Goal: Answer question/provide support: Share knowledge or assist other users

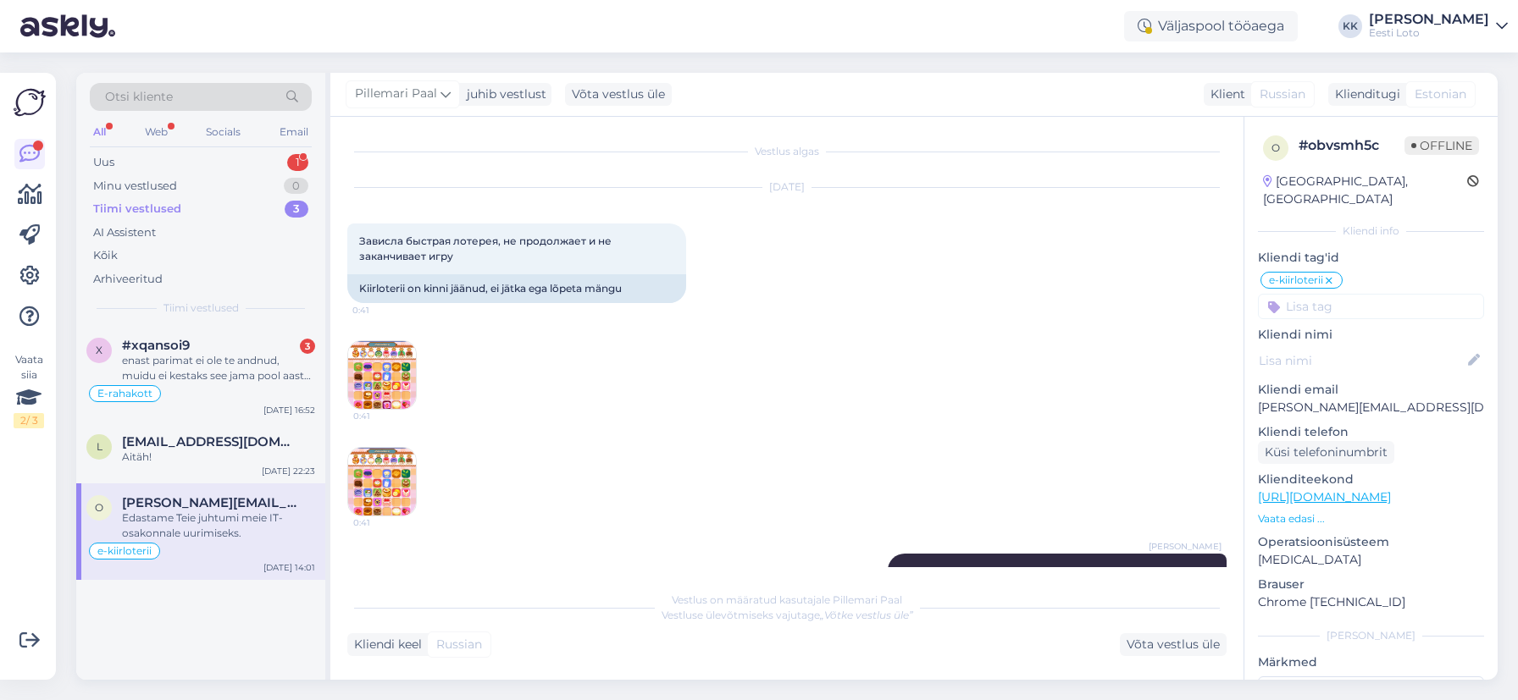
scroll to position [1090, 0]
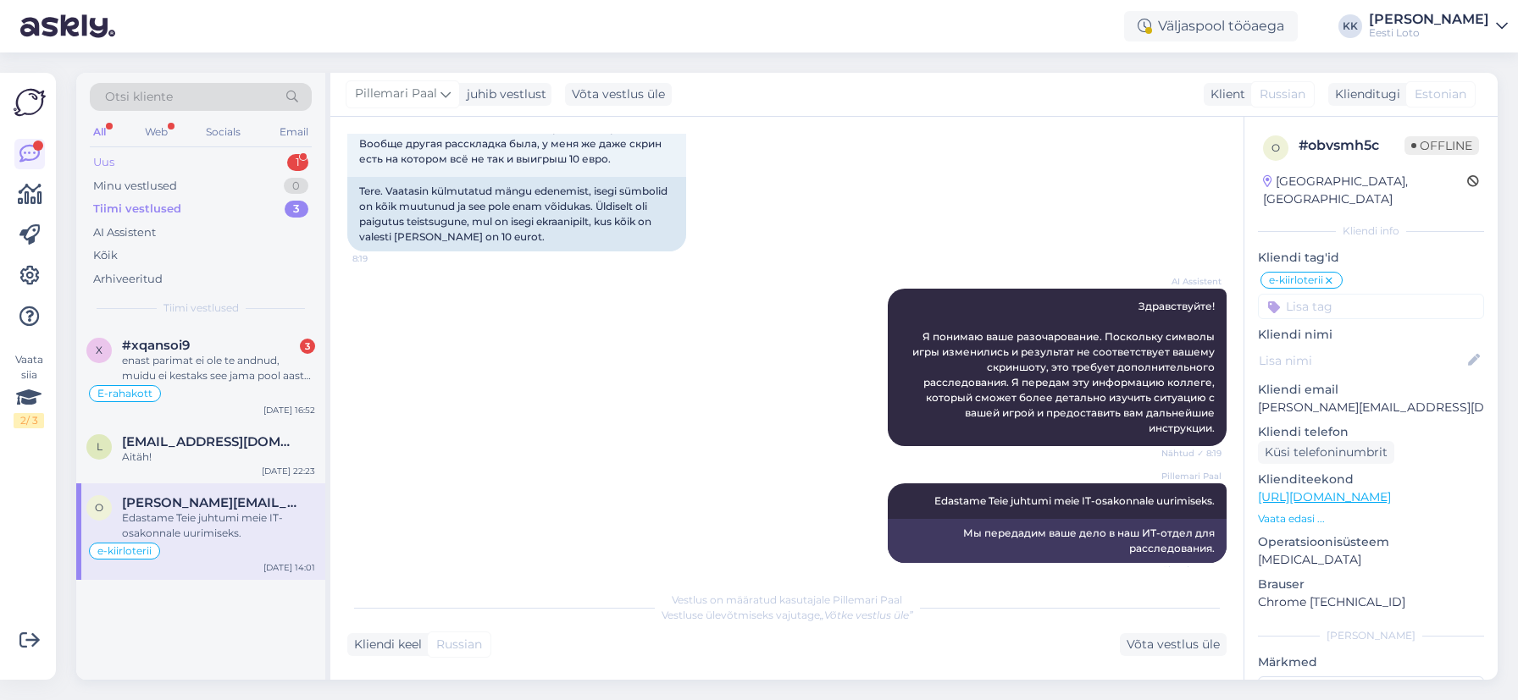
click at [178, 160] on div "Uus 1" at bounding box center [201, 163] width 222 height 24
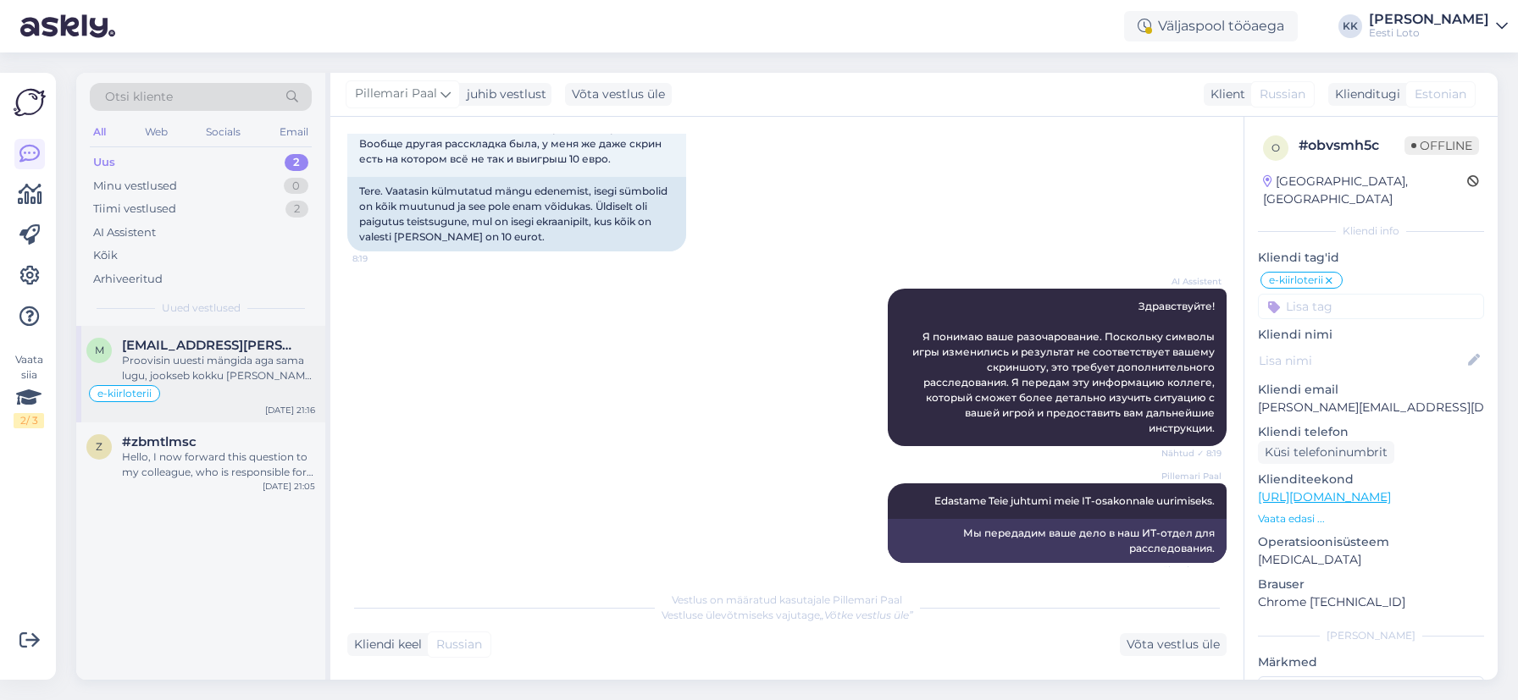
click at [204, 381] on div "Proovisin uuesti mängida aga sama lugu, jookseb kokku [PERSON_NAME] mängida ei …" at bounding box center [218, 368] width 193 height 30
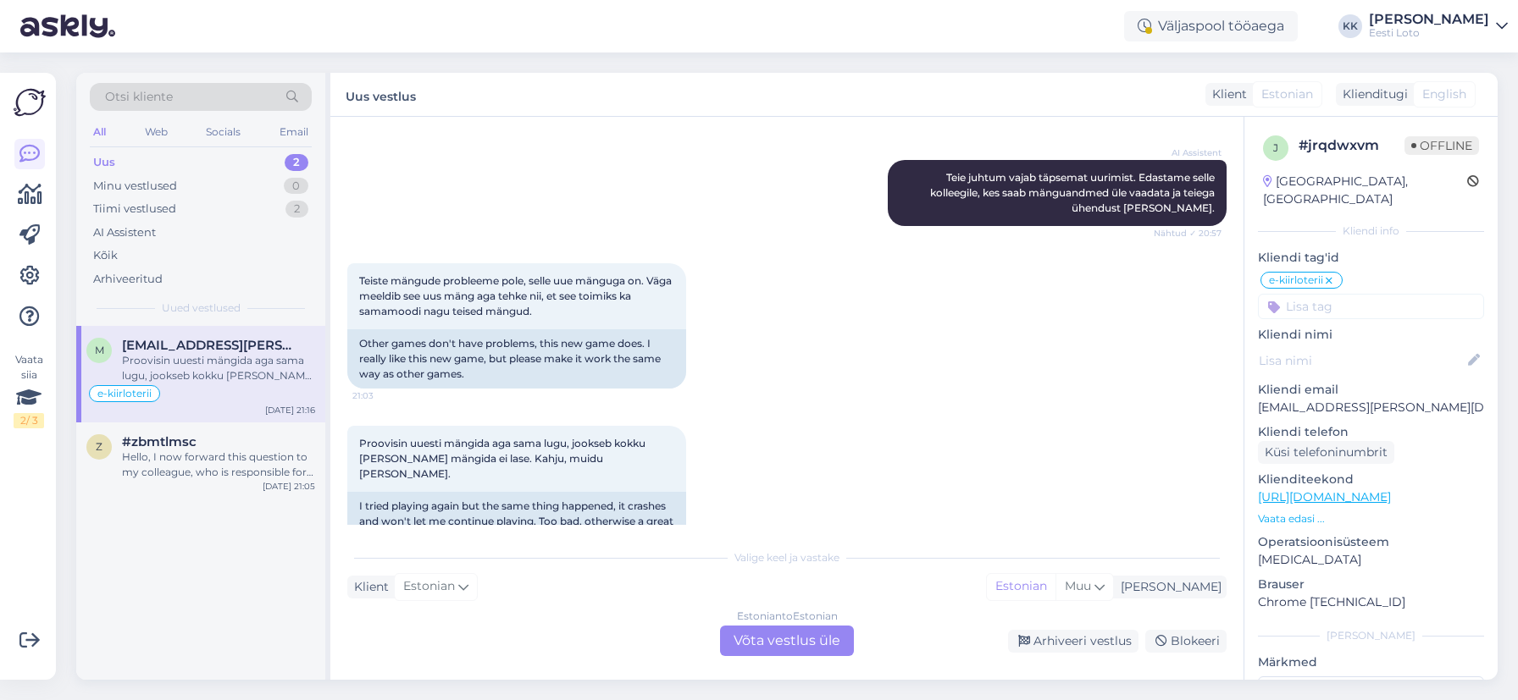
scroll to position [3556, 0]
click at [201, 464] on div "Hello, I now forward this question to my colleague, who is responsible for this…" at bounding box center [218, 465] width 193 height 30
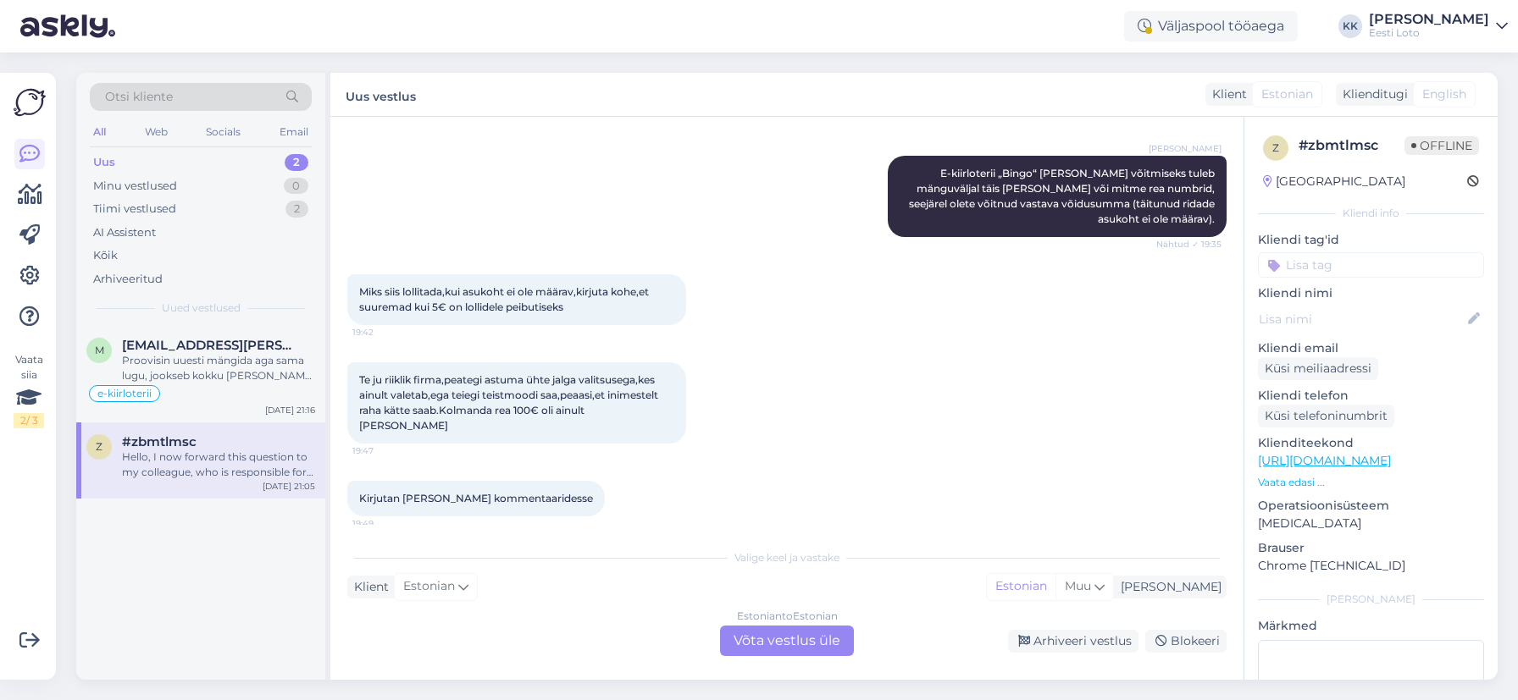
scroll to position [594, 0]
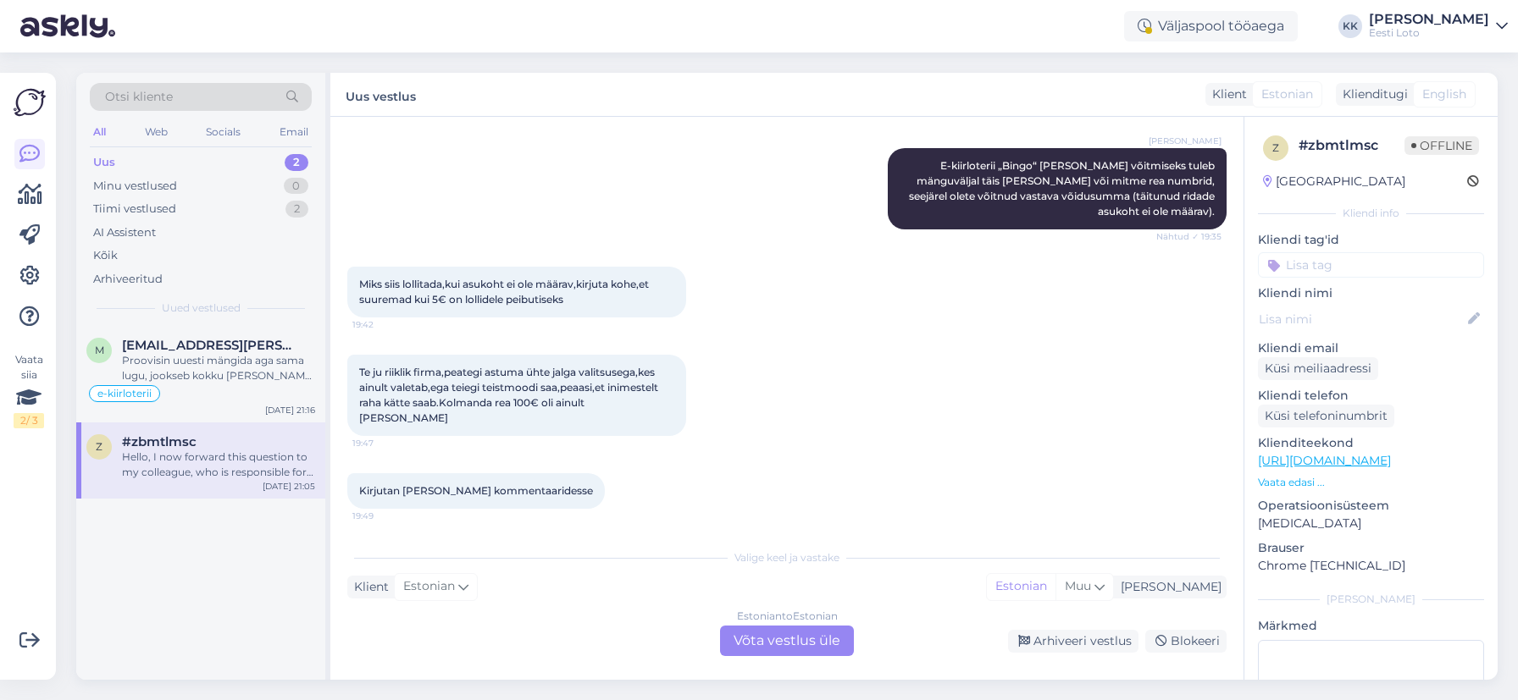
click at [156, 445] on span "#zbmtlmsc" at bounding box center [159, 441] width 75 height 15
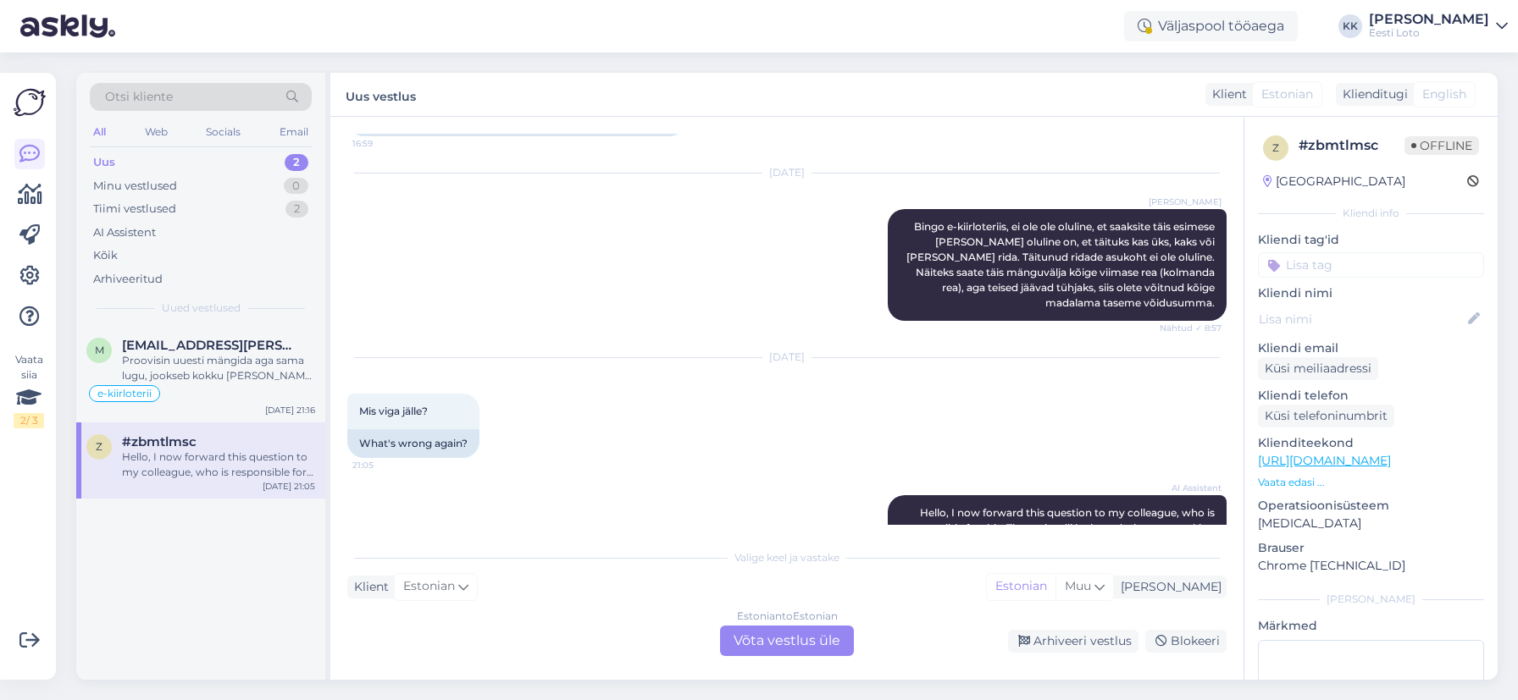
scroll to position [1607, 0]
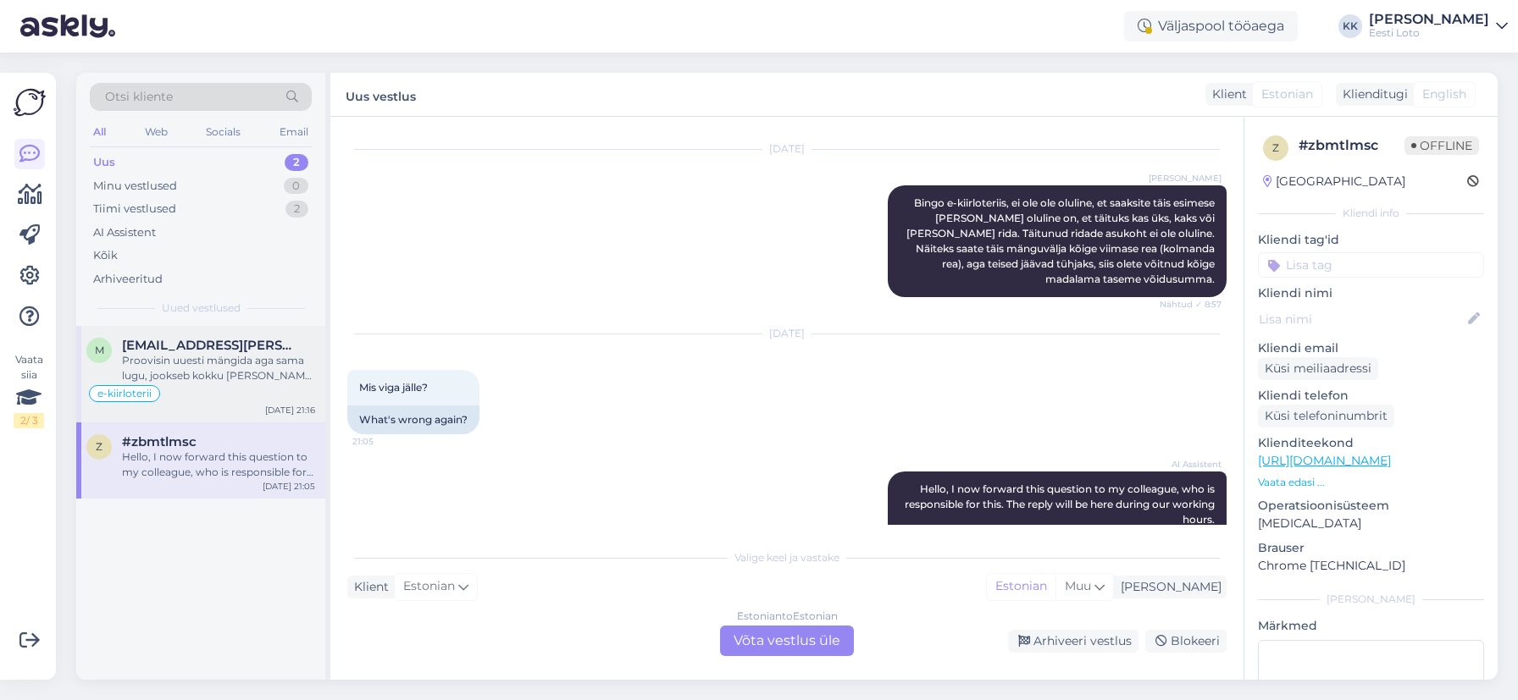
click at [242, 365] on div "Proovisin uuesti mängida aga sama lugu, jookseb kokku [PERSON_NAME] mängida ei …" at bounding box center [218, 368] width 193 height 30
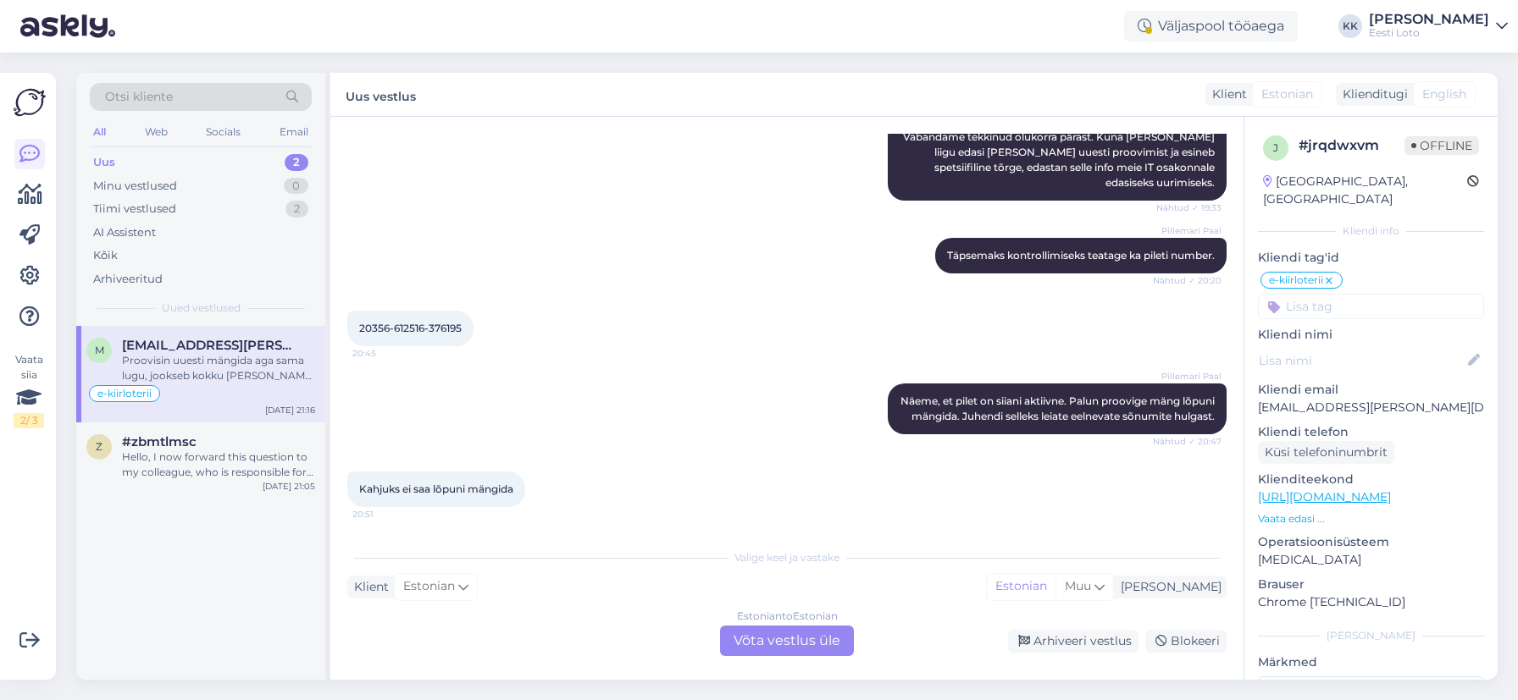
scroll to position [1956, 0]
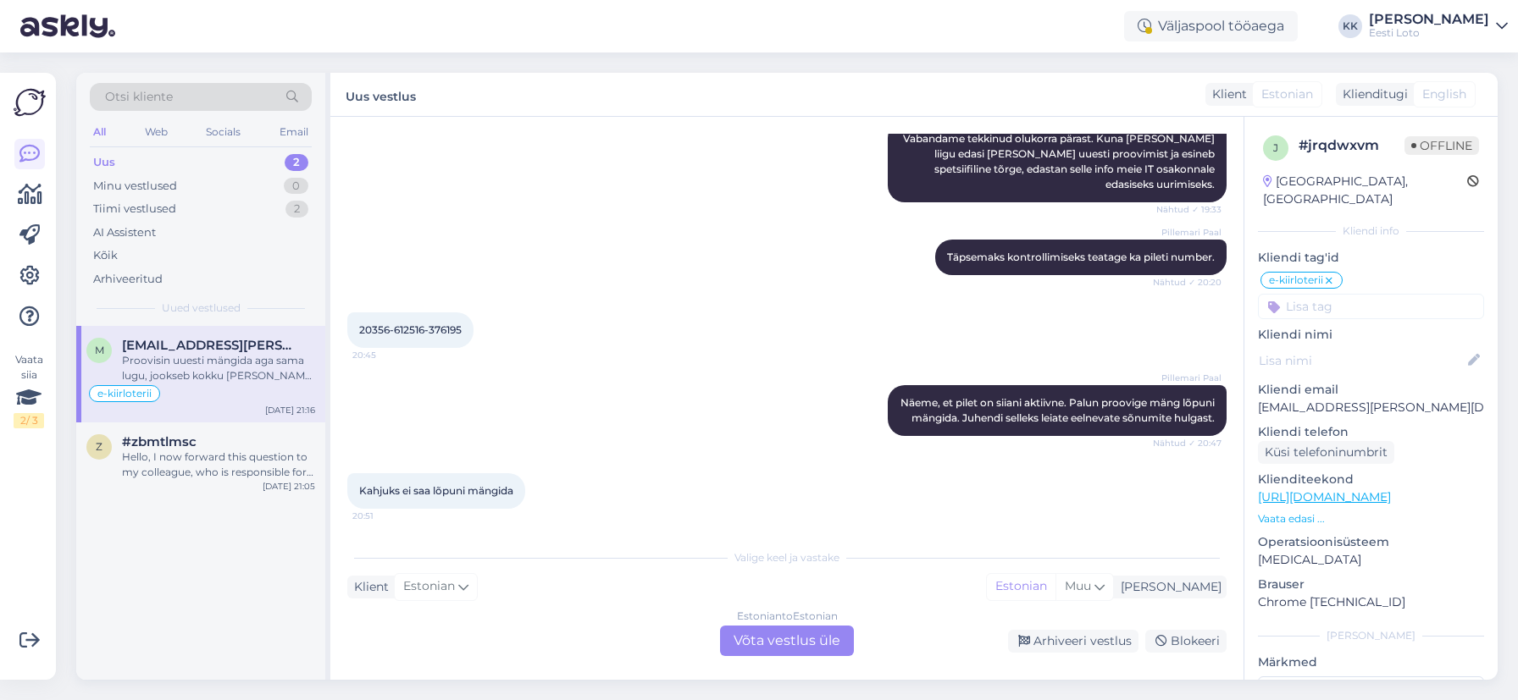
click at [420, 324] on span "20356-612516-376195" at bounding box center [410, 330] width 102 height 13
copy span
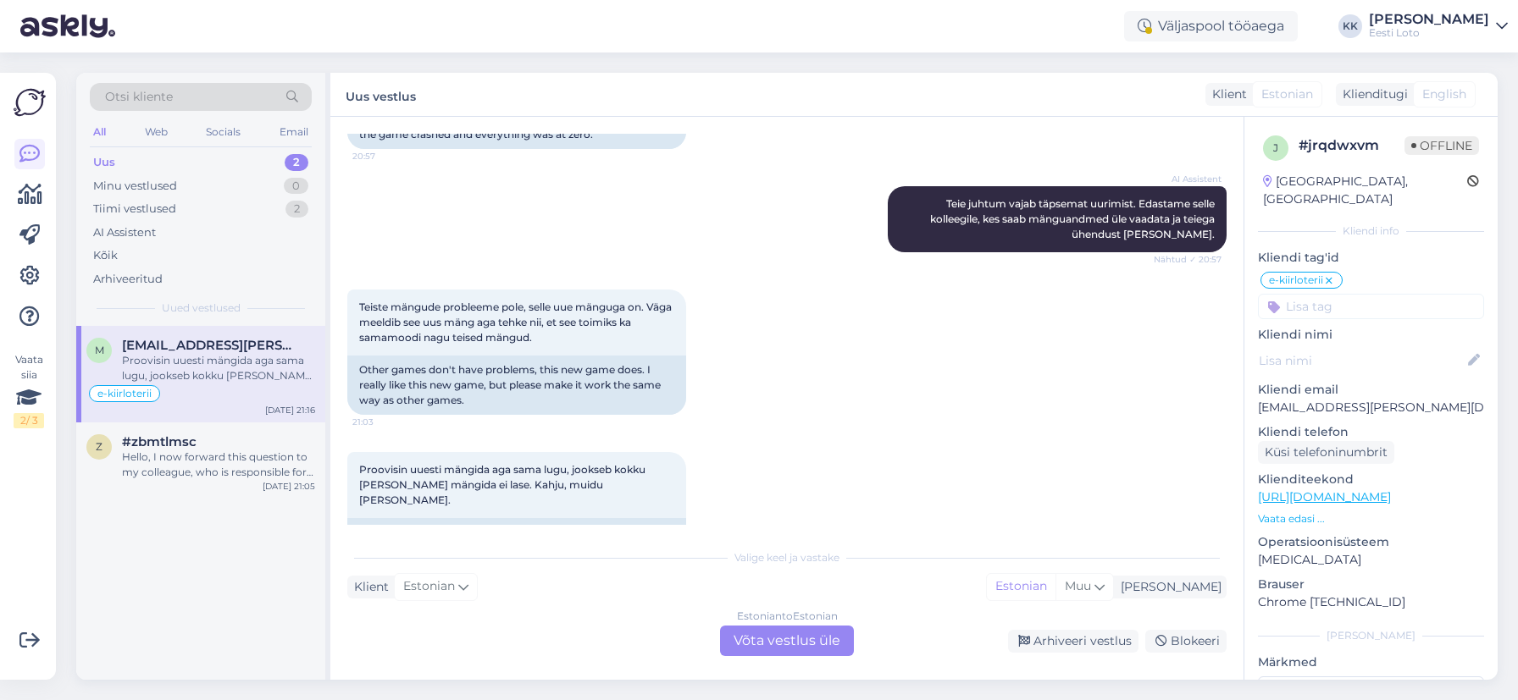
scroll to position [3558, 0]
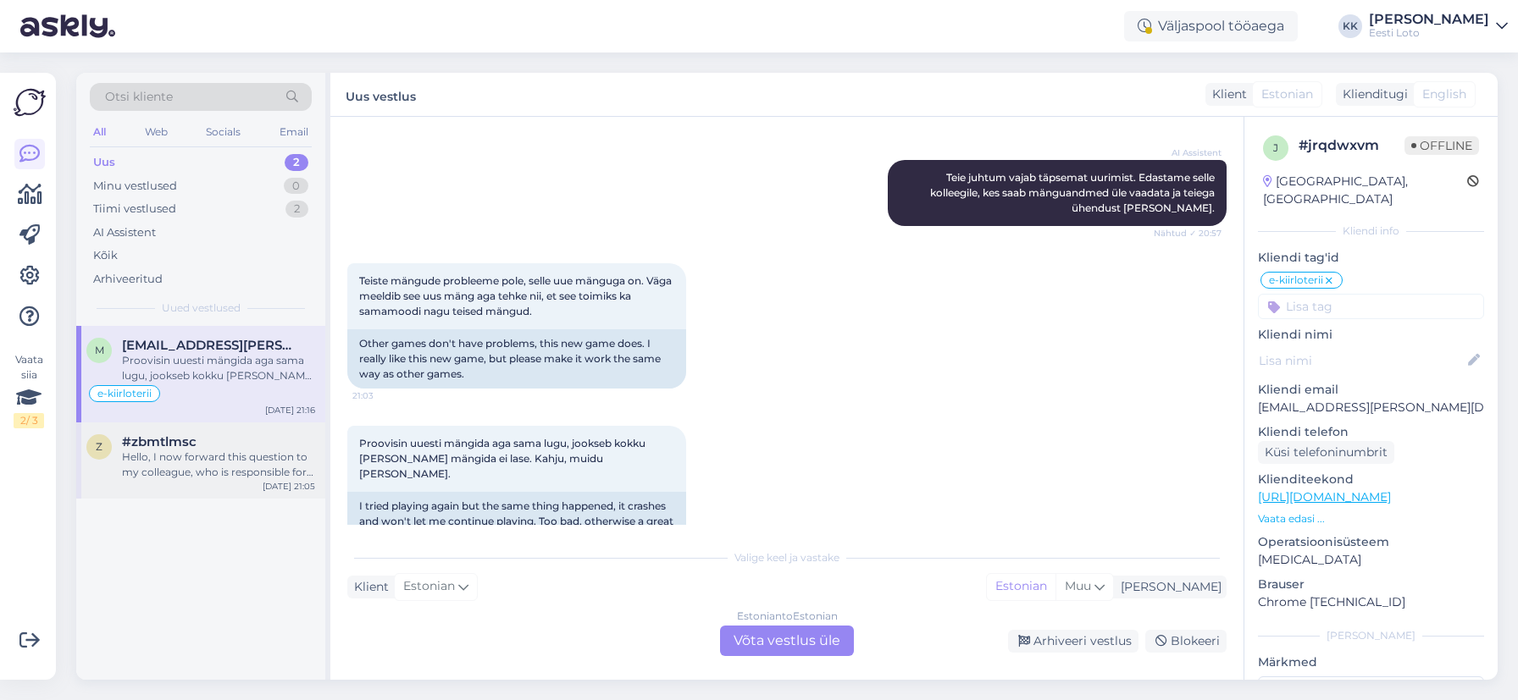
click at [225, 461] on div "Hello, I now forward this question to my colleague, who is responsible for this…" at bounding box center [218, 465] width 193 height 30
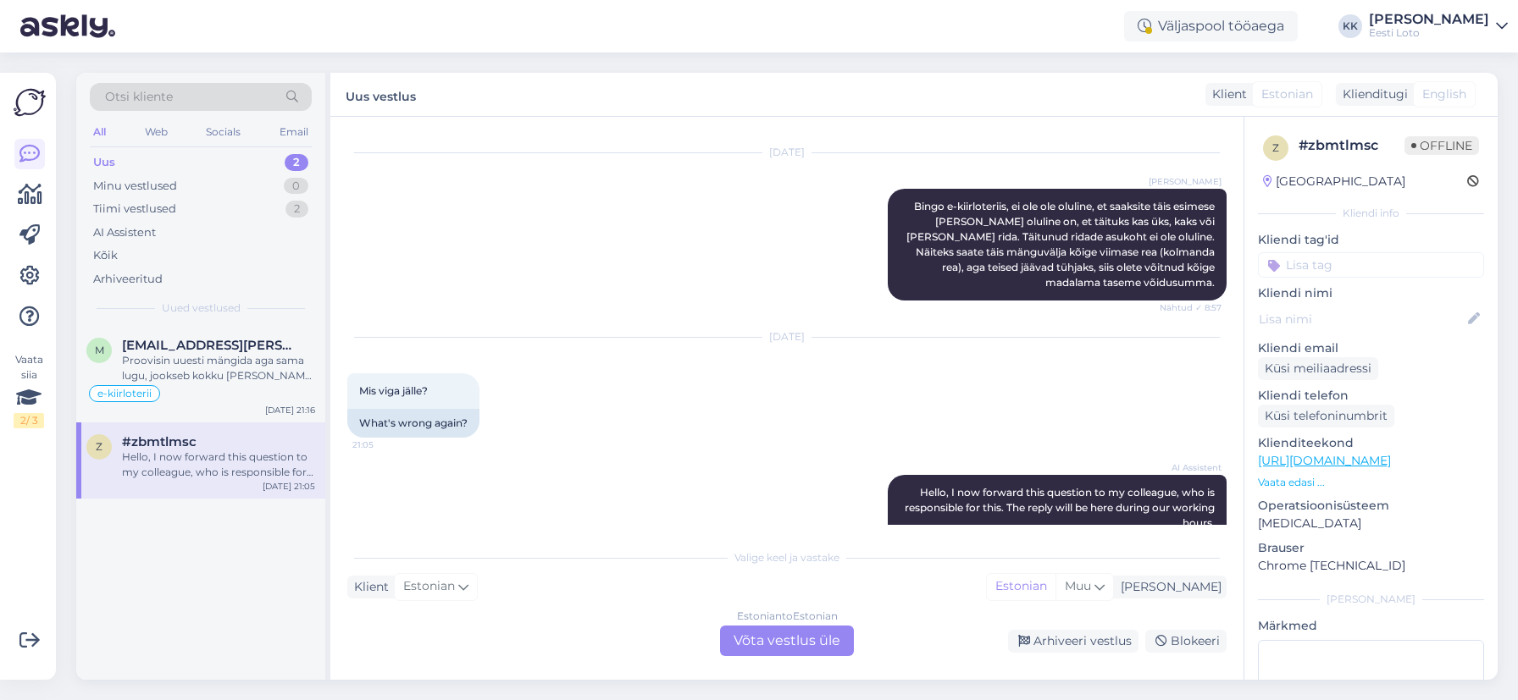
scroll to position [1607, 0]
